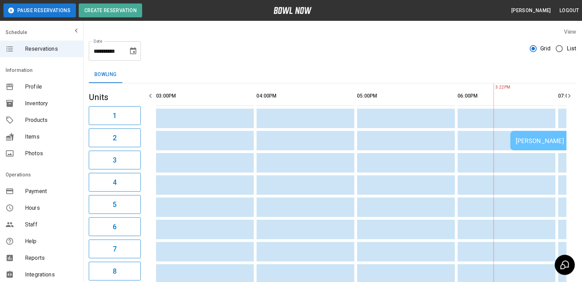
scroll to position [0, 302]
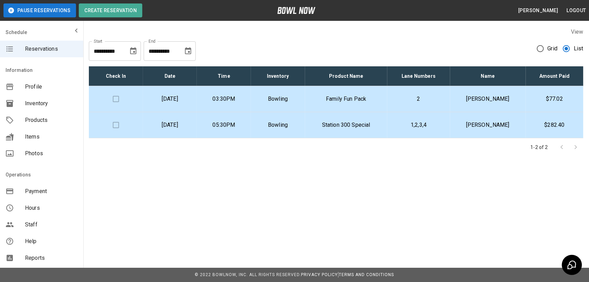
click at [382, 100] on p "Family Fun Pack" at bounding box center [345, 99] width 71 height 8
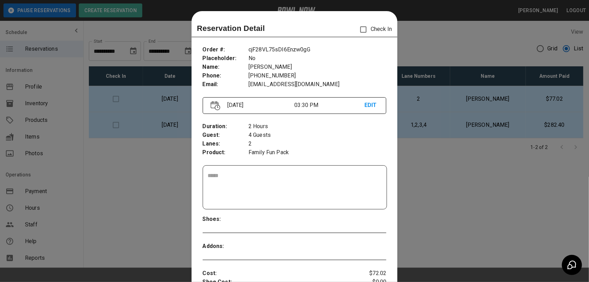
scroll to position [11, 0]
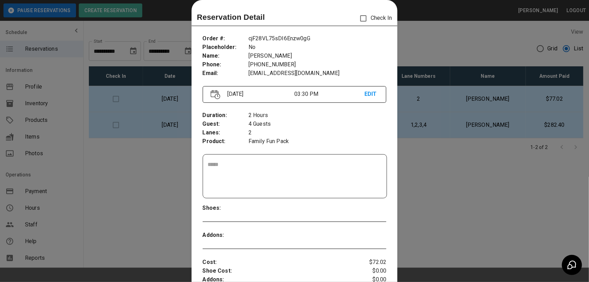
click at [426, 37] on div at bounding box center [294, 141] width 589 height 282
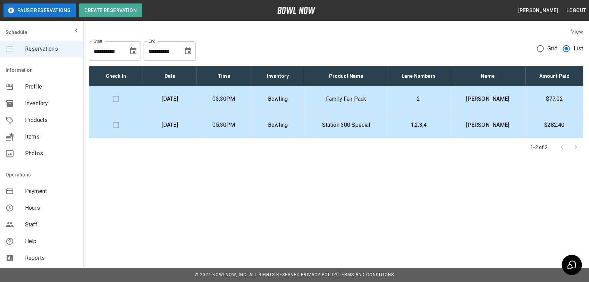
click at [387, 92] on td "Family Fun Pack" at bounding box center [346, 99] width 82 height 26
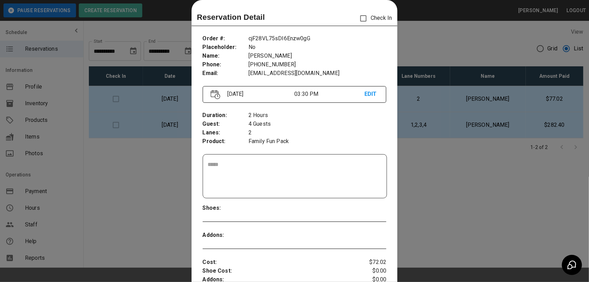
click at [411, 38] on div at bounding box center [294, 141] width 589 height 282
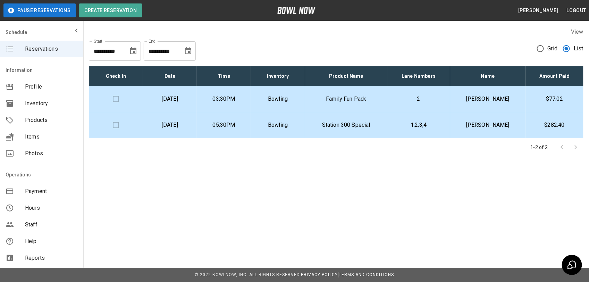
click at [445, 91] on td "2" at bounding box center [418, 99] width 62 height 26
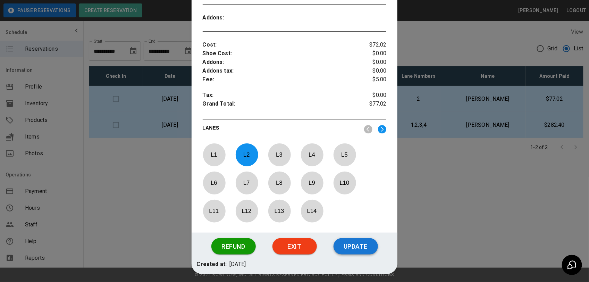
click at [352, 252] on button "Update" at bounding box center [355, 246] width 44 height 17
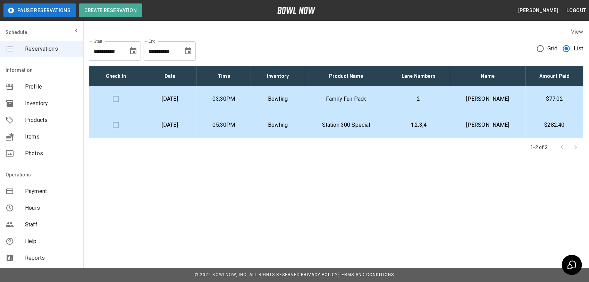
click at [193, 117] on td "[DATE]" at bounding box center [170, 125] width 54 height 26
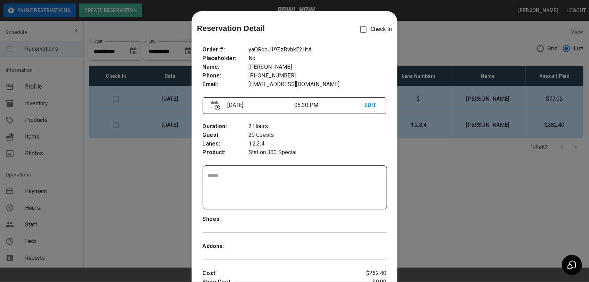
scroll to position [11, 0]
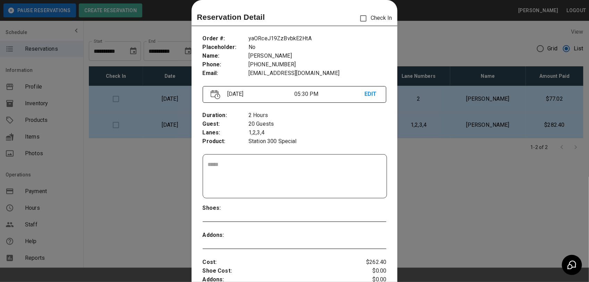
drag, startPoint x: 193, startPoint y: 117, endPoint x: 434, endPoint y: 25, distance: 258.0
click at [434, 25] on div at bounding box center [294, 141] width 589 height 282
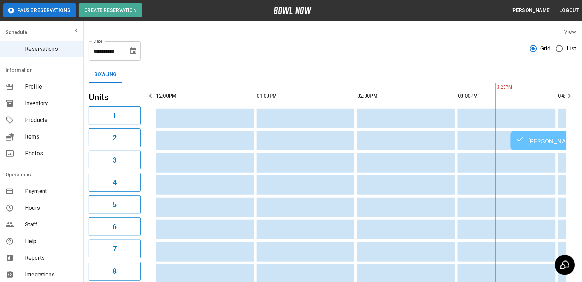
scroll to position [0, 302]
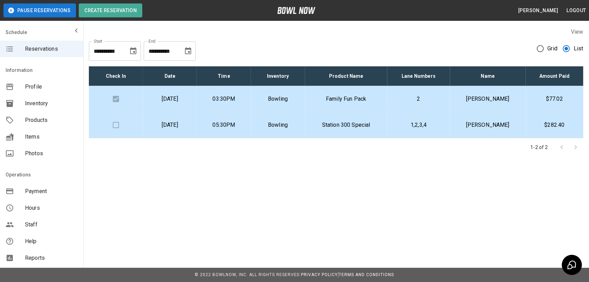
drag, startPoint x: 495, startPoint y: 204, endPoint x: 491, endPoint y: 204, distance: 4.2
click at [495, 204] on div "**********" at bounding box center [294, 141] width 589 height 282
click at [369, 100] on p "Family Fun Pack" at bounding box center [345, 99] width 71 height 8
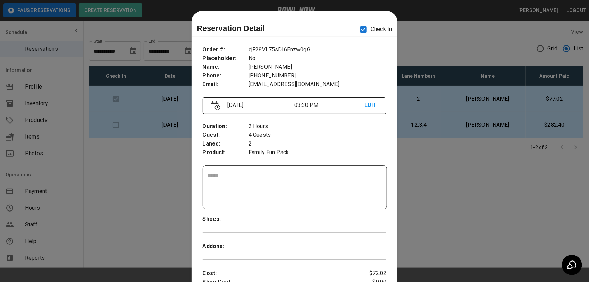
scroll to position [11, 0]
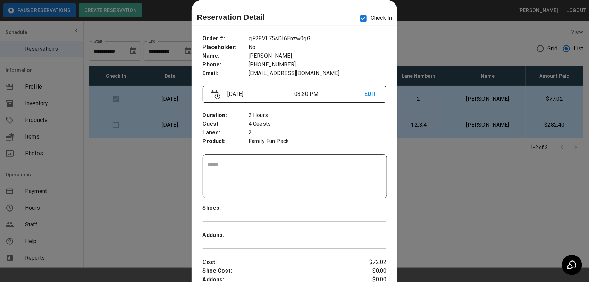
click at [446, 32] on div at bounding box center [294, 141] width 589 height 282
